Goal: Communication & Community: Participate in discussion

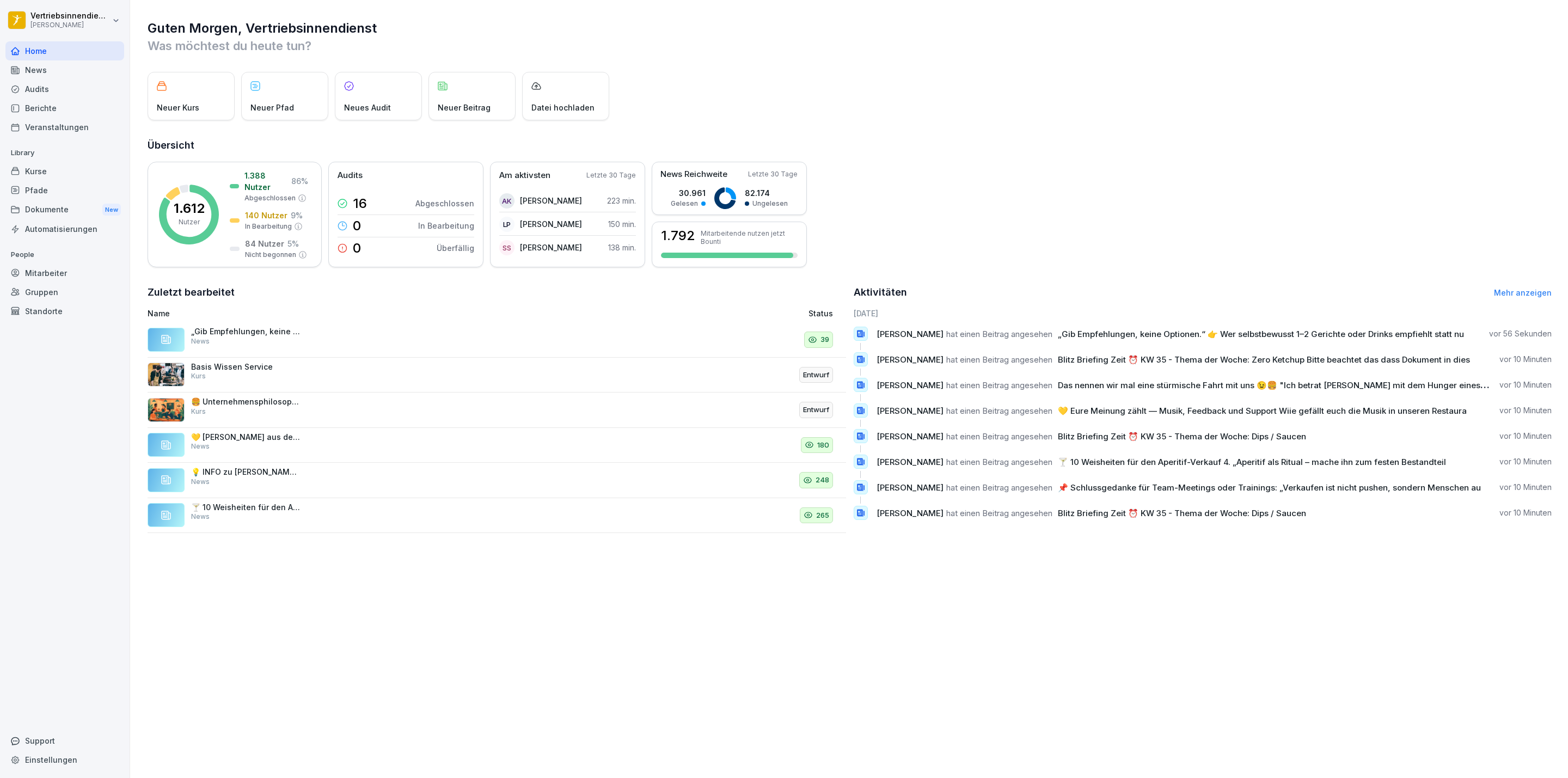
click at [35, 76] on div "News" at bounding box center [65, 70] width 118 height 19
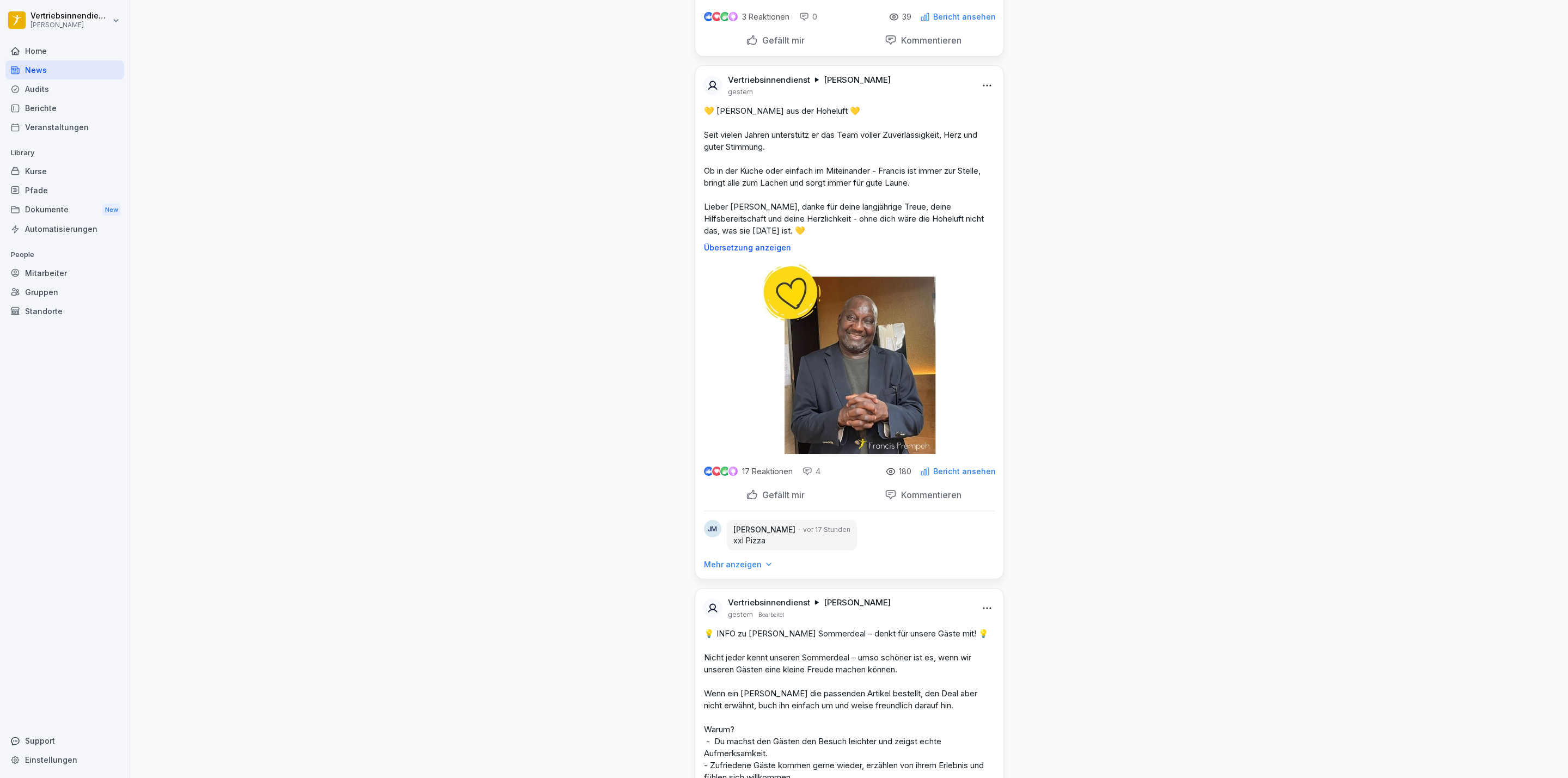
scroll to position [2206, 0]
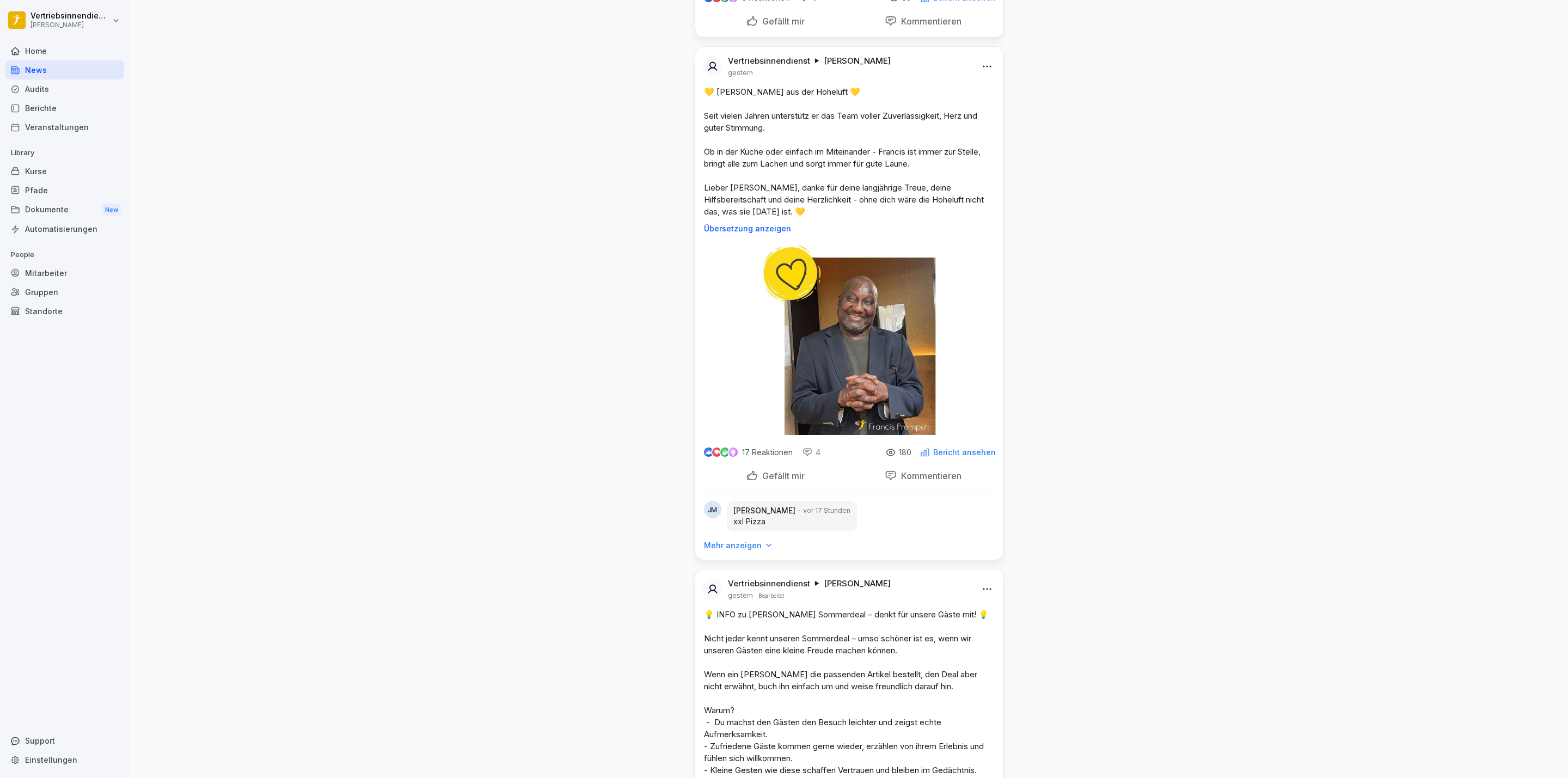
click at [721, 551] on p "Mehr anzeigen" at bounding box center [733, 546] width 58 height 11
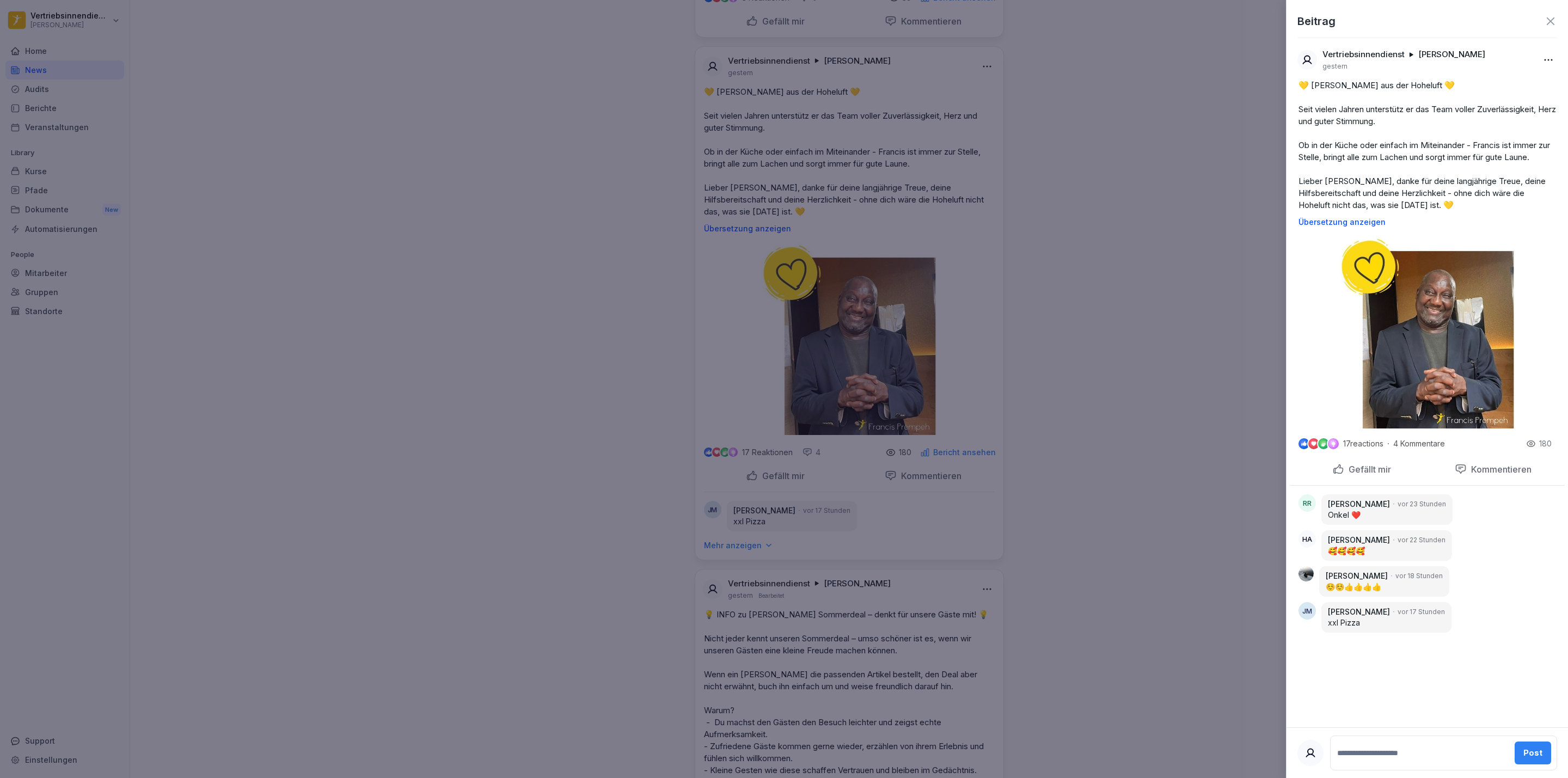
click at [755, 504] on div at bounding box center [784, 389] width 1568 height 778
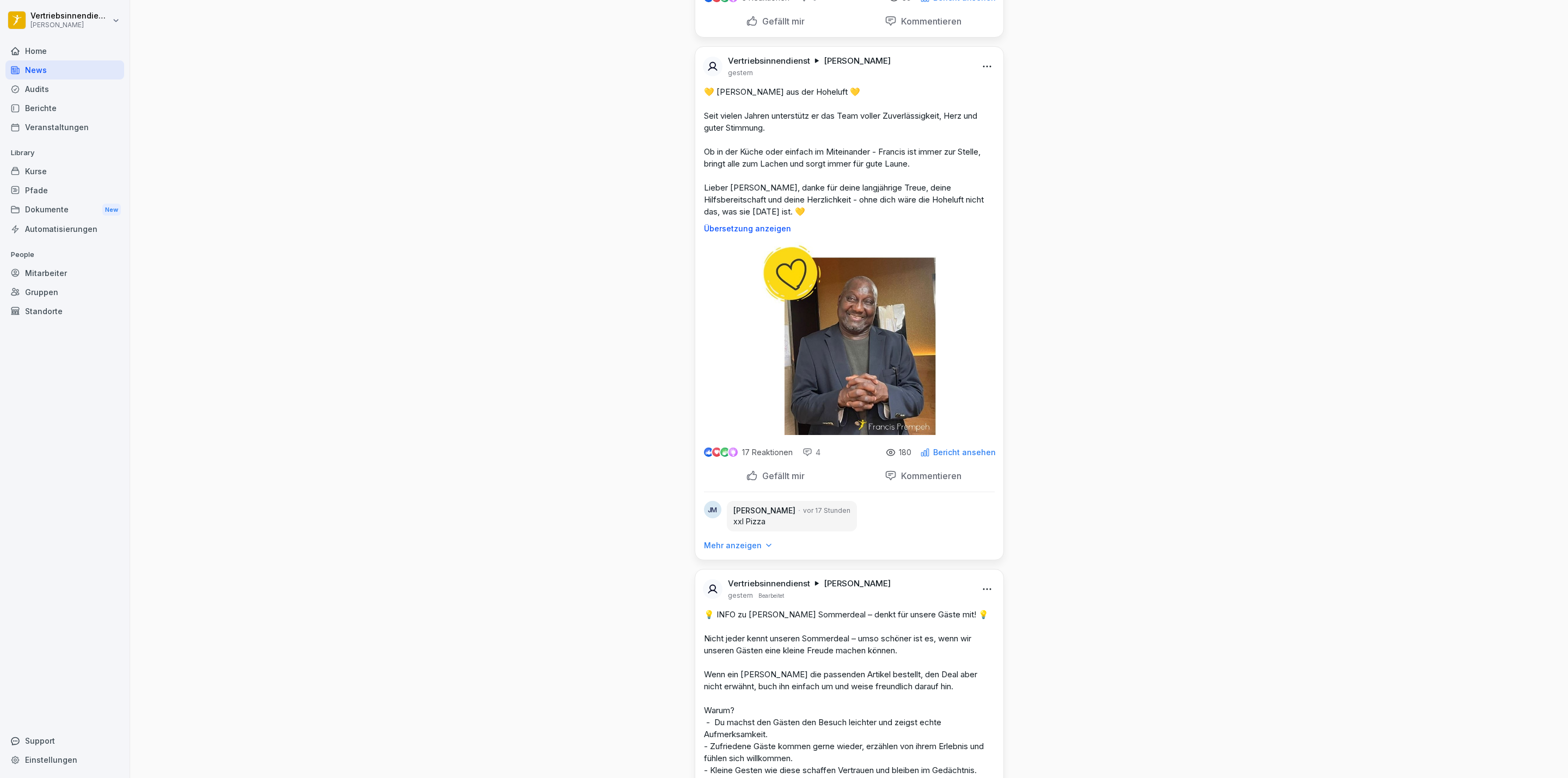
click at [758, 481] on p "Gefällt mir" at bounding box center [781, 476] width 47 height 11
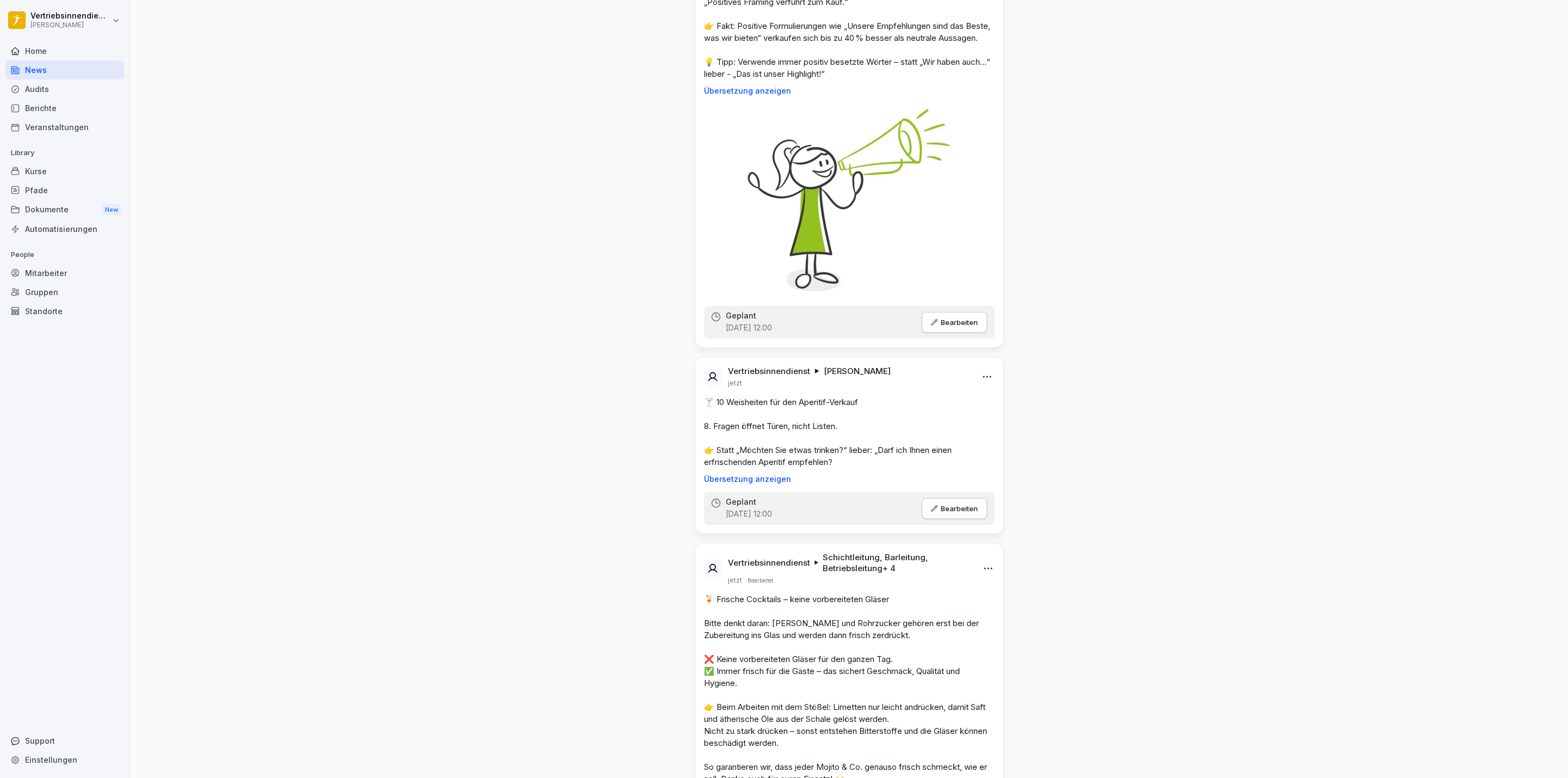
scroll to position [980, 0]
